Goal: Task Accomplishment & Management: Use online tool/utility

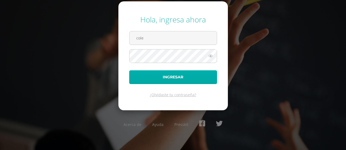
type input "[EMAIL_ADDRESS][PERSON_NAME][DOMAIN_NAME]"
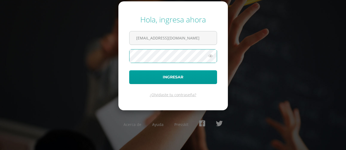
click at [129, 70] on button "Ingresar" at bounding box center [173, 77] width 88 height 14
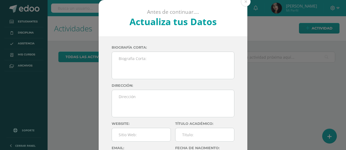
click at [242, 4] on button at bounding box center [246, 2] width 10 height 10
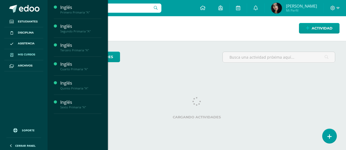
click at [26, 55] on span "Mis cursos" at bounding box center [26, 54] width 17 height 4
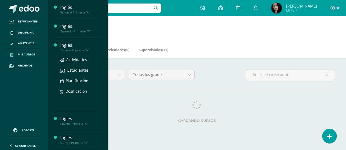
click at [64, 46] on div "Inglés" at bounding box center [80, 45] width 41 height 6
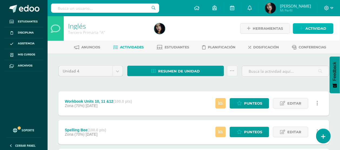
click at [315, 28] on span "Actividad" at bounding box center [315, 28] width 21 height 10
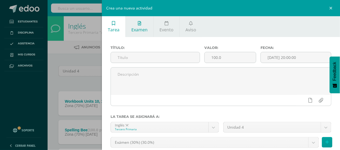
click at [136, 21] on link "Examen" at bounding box center [140, 26] width 28 height 21
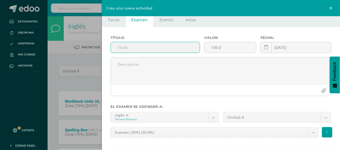
scroll to position [9, 0]
click at [124, 50] on input "text" at bounding box center [155, 48] width 89 height 11
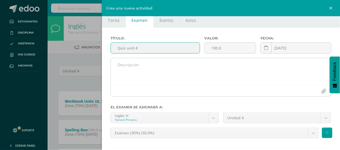
type input "Quiz unit 4"
click at [138, 67] on textarea at bounding box center [221, 71] width 220 height 27
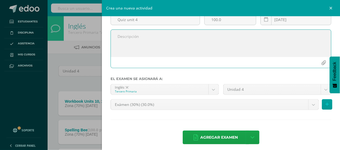
scroll to position [38, 0]
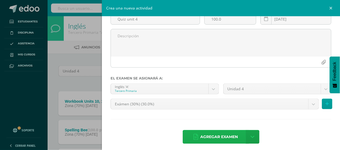
click at [227, 139] on span "Agregar examen" at bounding box center [219, 136] width 38 height 13
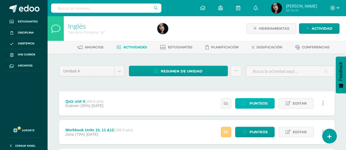
click at [254, 103] on span "Punteos" at bounding box center [258, 103] width 18 height 10
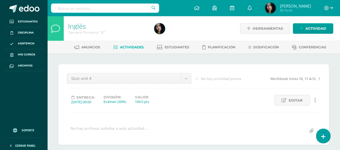
scroll to position [92, 0]
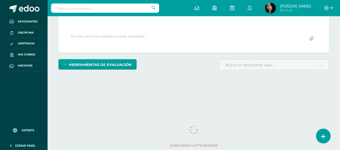
drag, startPoint x: 334, startPoint y: 84, endPoint x: 345, endPoint y: 90, distance: 12.9
click at [339, 90] on html "Estudiantes Disciplina Asistencia Mis cursos Archivos Soporte Ayuda Reportar un…" at bounding box center [170, 15] width 340 height 214
click at [338, 22] on div "¿Estás seguro que quieres eliminar esta actividad? Esto borrará la actividad y …" at bounding box center [194, 41] width 292 height 160
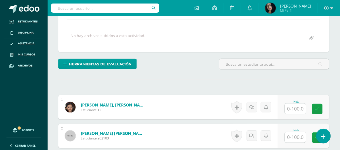
scroll to position [93, 0]
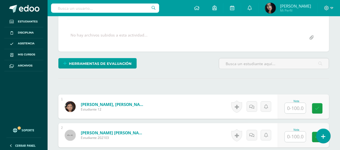
click at [291, 110] on input "text" at bounding box center [295, 108] width 21 height 11
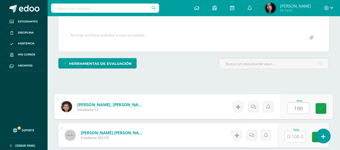
type input "100"
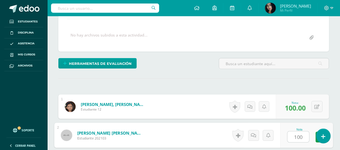
type input "100"
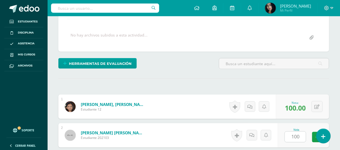
scroll to position [184, 0]
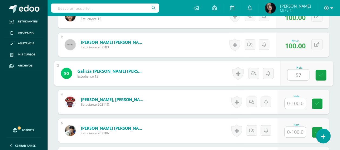
type input "57"
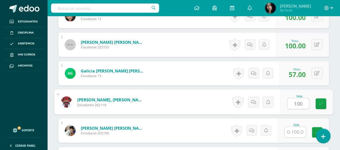
type input "100"
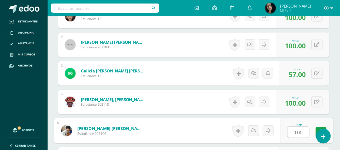
type input "100"
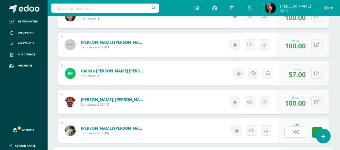
scroll to position [269, 0]
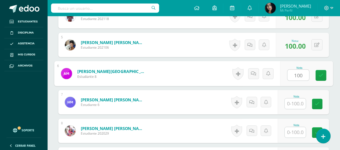
type input "100"
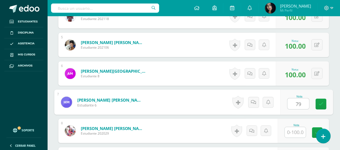
type input "79"
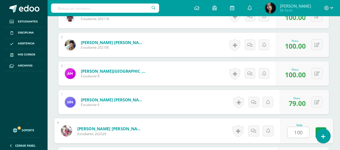
type input "100"
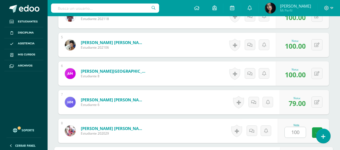
scroll to position [355, 0]
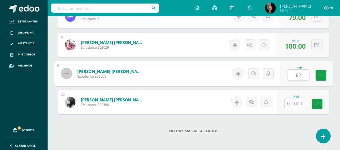
type input "82"
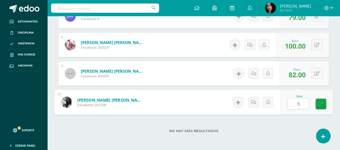
type input "93"
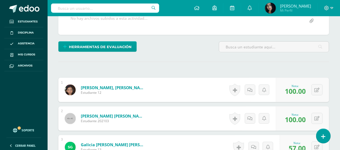
scroll to position [0, 0]
